Goal: Information Seeking & Learning: Learn about a topic

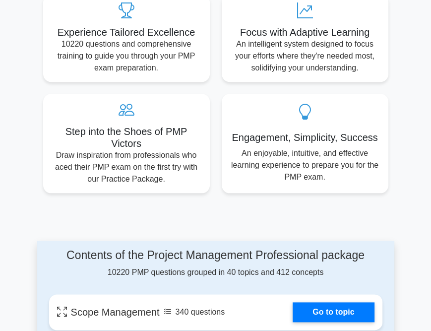
scroll to position [552, 0]
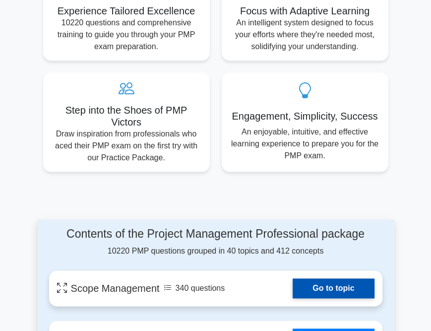
click at [328, 278] on link "Go to topic" at bounding box center [333, 288] width 81 height 20
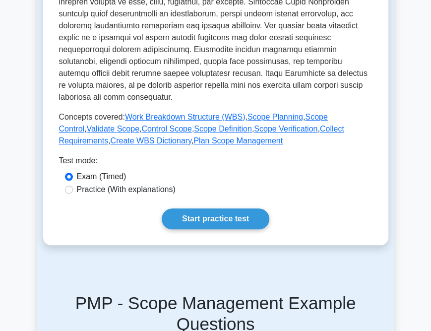
scroll to position [405, 0]
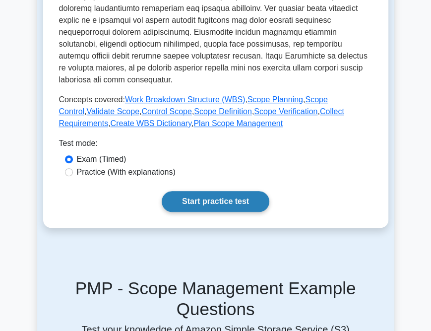
click at [227, 196] on link "Start practice test" at bounding box center [216, 201] width 108 height 21
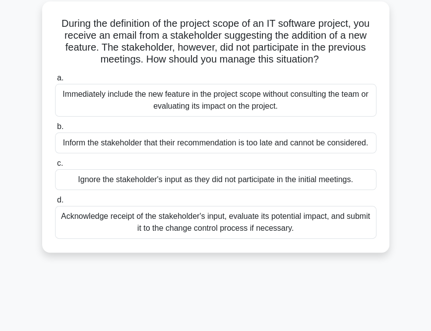
scroll to position [52, 0]
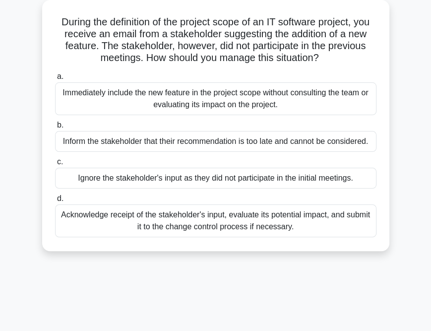
click at [187, 219] on div "Acknowledge receipt of the stakeholder's input, evaluate its potential impact, …" at bounding box center [215, 220] width 321 height 33
click at [55, 202] on input "d. Acknowledge receipt of the stakeholder's input, evaluate its potential impac…" at bounding box center [55, 198] width 0 height 6
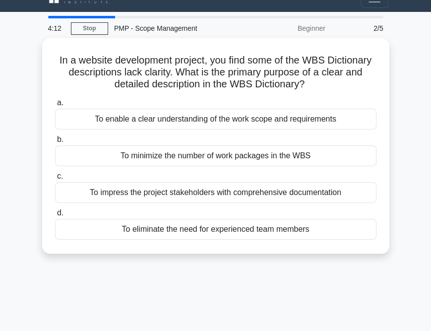
scroll to position [0, 0]
